Goal: Task Accomplishment & Management: Complete application form

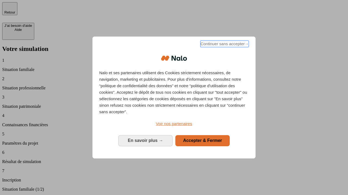
click at [224, 45] on span "Continuer sans accepter →" at bounding box center [224, 44] width 48 height 7
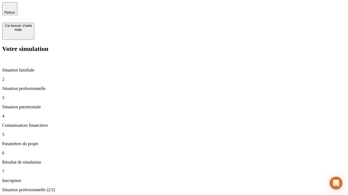
type input "70 000"
type input "1 000"
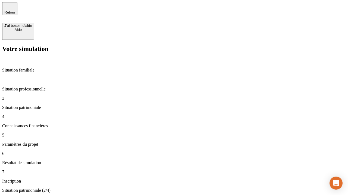
type input "800"
type input "6"
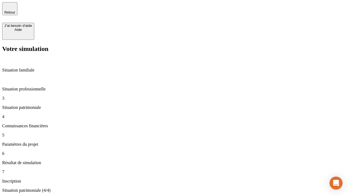
type input "400"
type input "3"
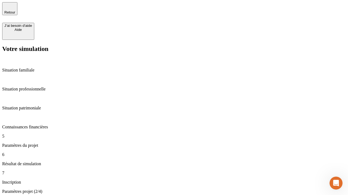
type input "35"
type input "500"
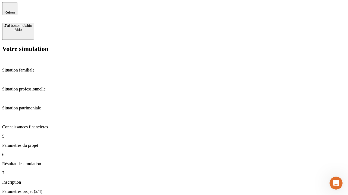
type input "640"
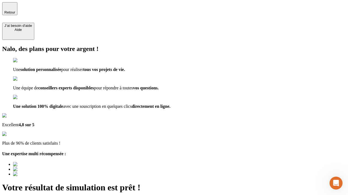
scroll to position [2, 0]
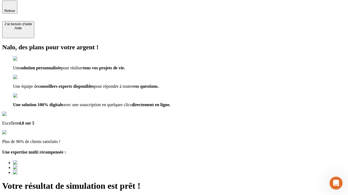
type input "[EMAIL_ADDRESS][DOMAIN_NAME]"
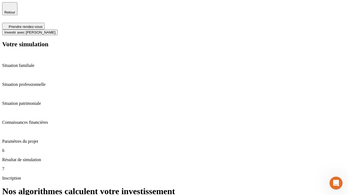
scroll to position [2, 0]
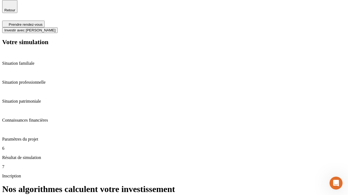
click at [55, 28] on span "Investir avec [PERSON_NAME]" at bounding box center [29, 30] width 51 height 4
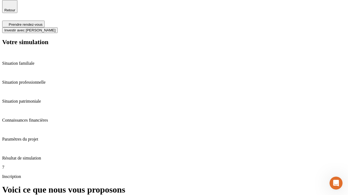
scroll to position [0, 0]
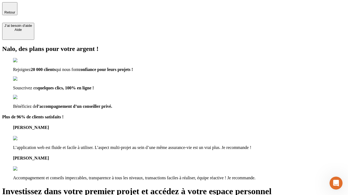
type input "[PERSON_NAME][EMAIL_ADDRESS][DOMAIN_NAME]"
